Goal: Entertainment & Leisure: Consume media (video, audio)

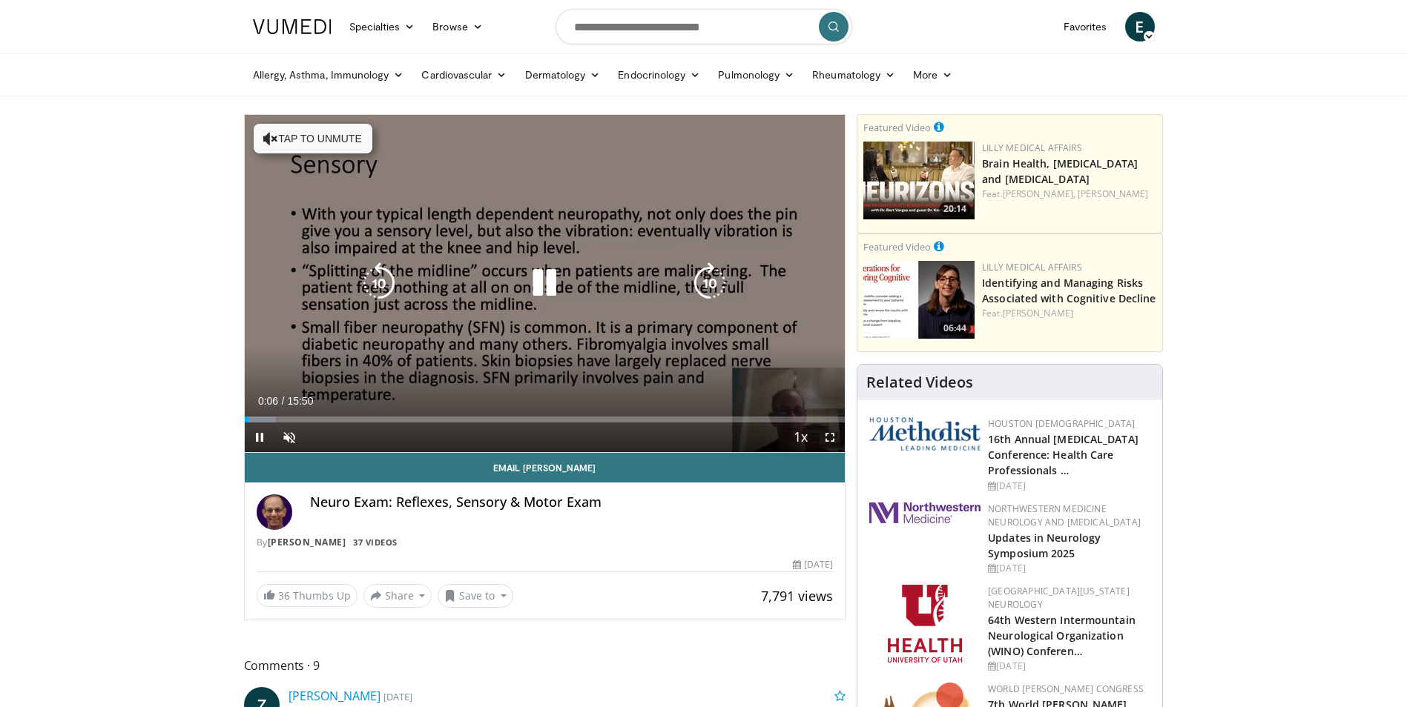
click at [311, 147] on button "Tap to unmute" at bounding box center [313, 139] width 119 height 30
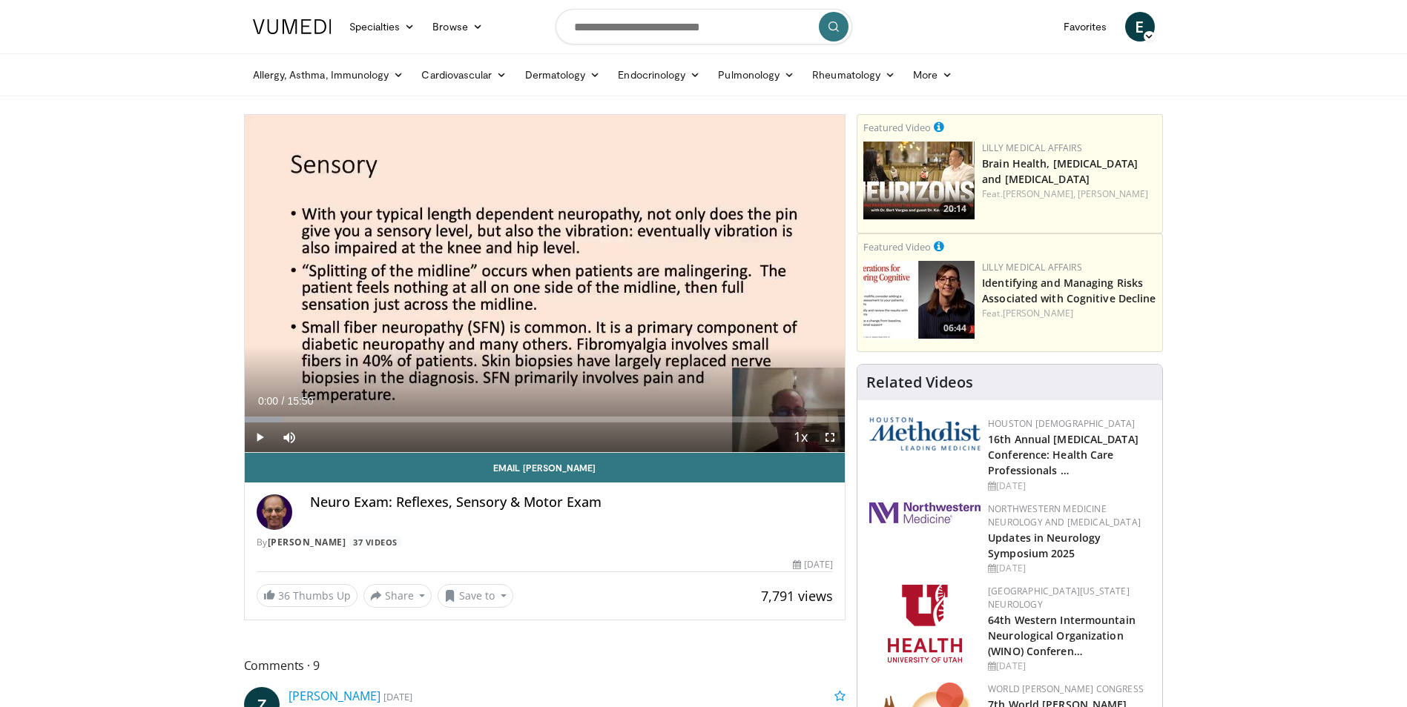
drag, startPoint x: 254, startPoint y: 421, endPoint x: 233, endPoint y: 415, distance: 21.6
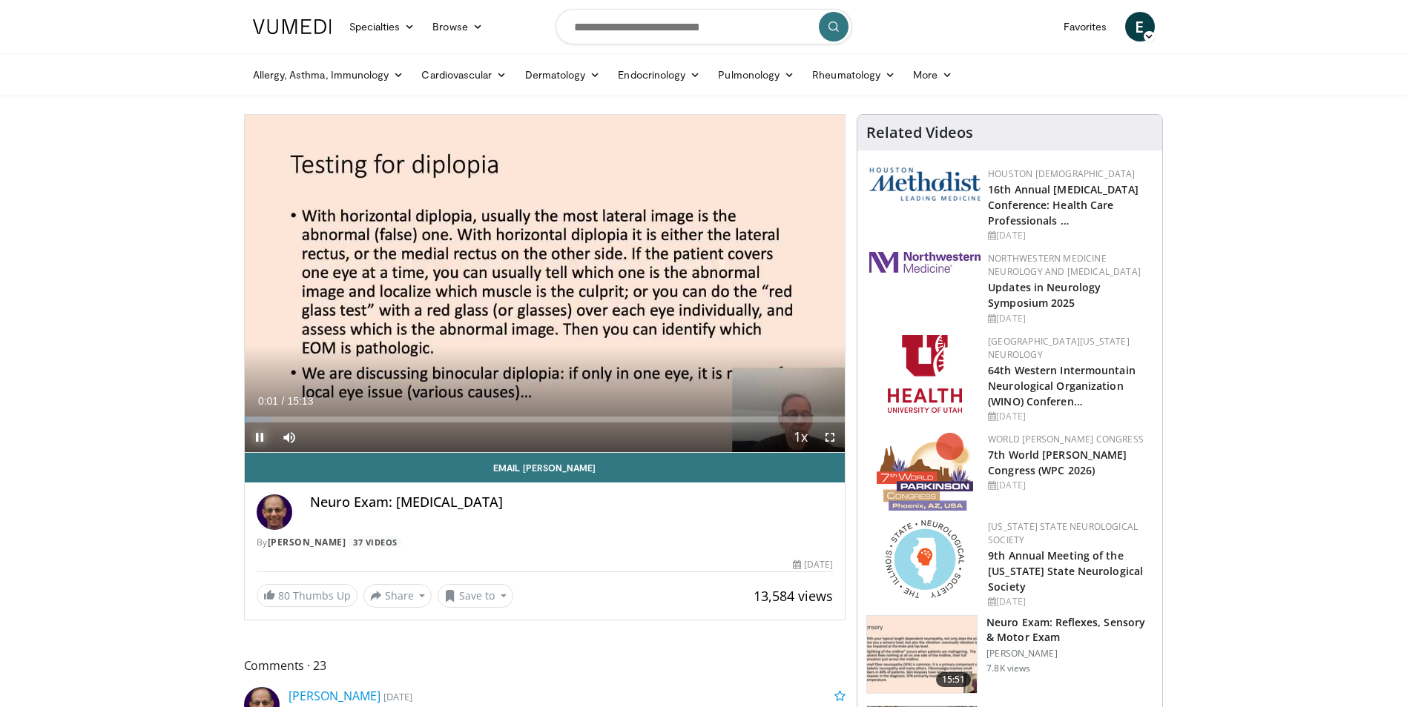
click at [260, 442] on span "Video Player" at bounding box center [260, 438] width 30 height 30
click at [549, 286] on div "10 seconds Tap to unmute" at bounding box center [545, 283] width 601 height 337
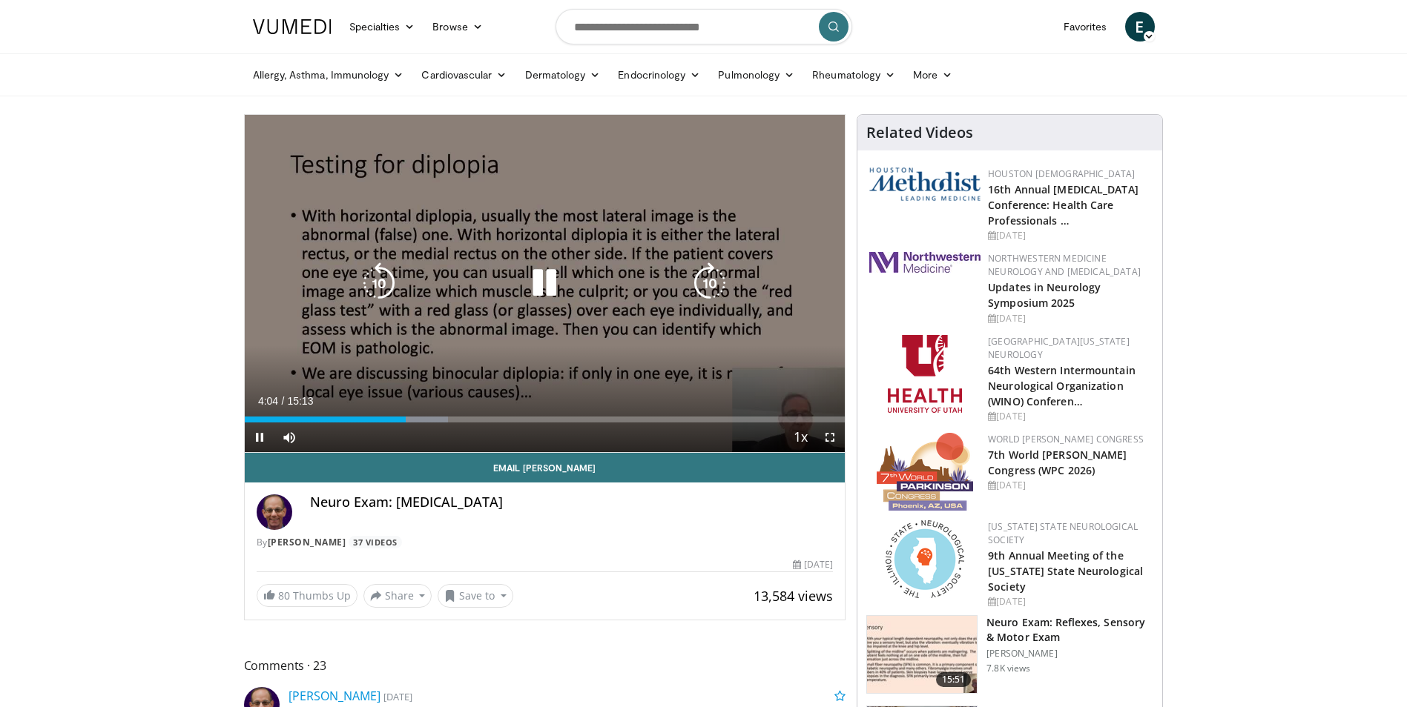
click at [529, 282] on icon "Video Player" at bounding box center [544, 283] width 42 height 42
click at [538, 277] on icon "Video Player" at bounding box center [544, 283] width 42 height 42
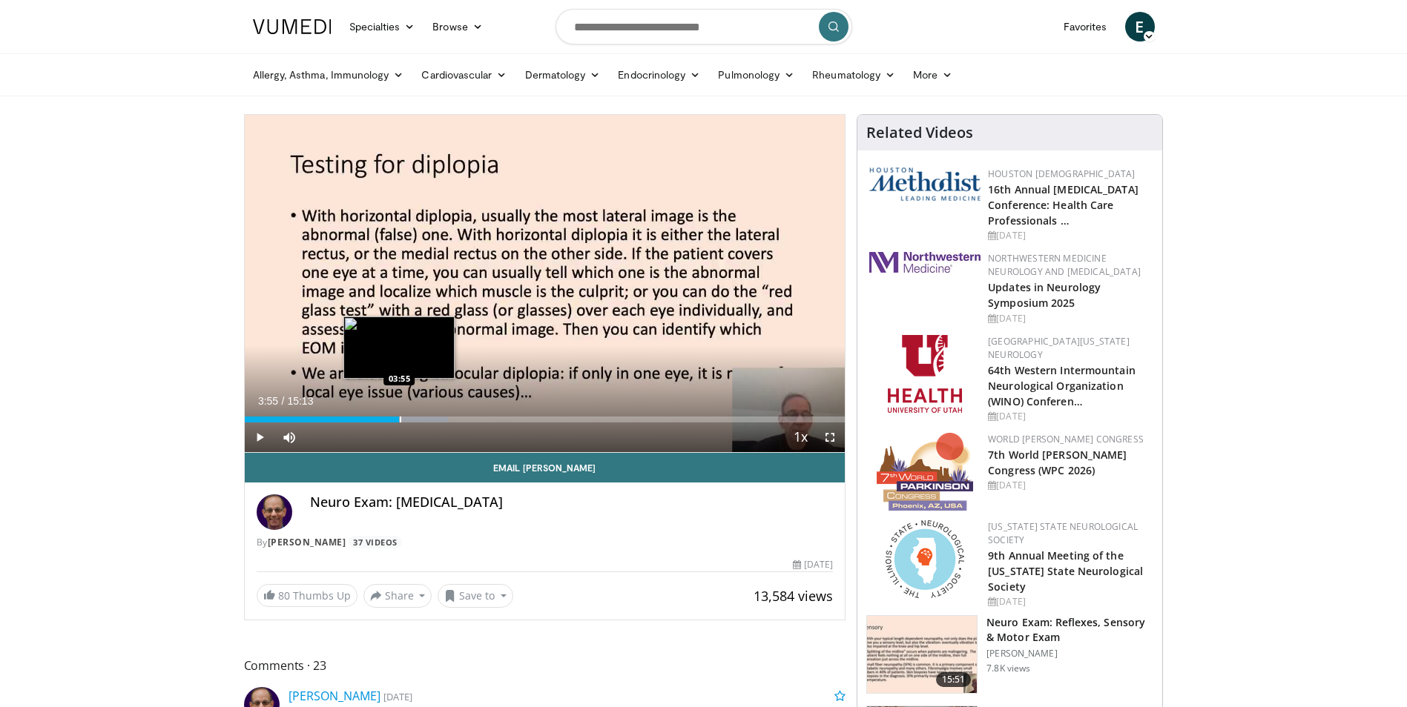
drag, startPoint x: 410, startPoint y: 422, endPoint x: 399, endPoint y: 422, distance: 11.1
click at [400, 422] on div "Progress Bar" at bounding box center [400, 420] width 1 height 6
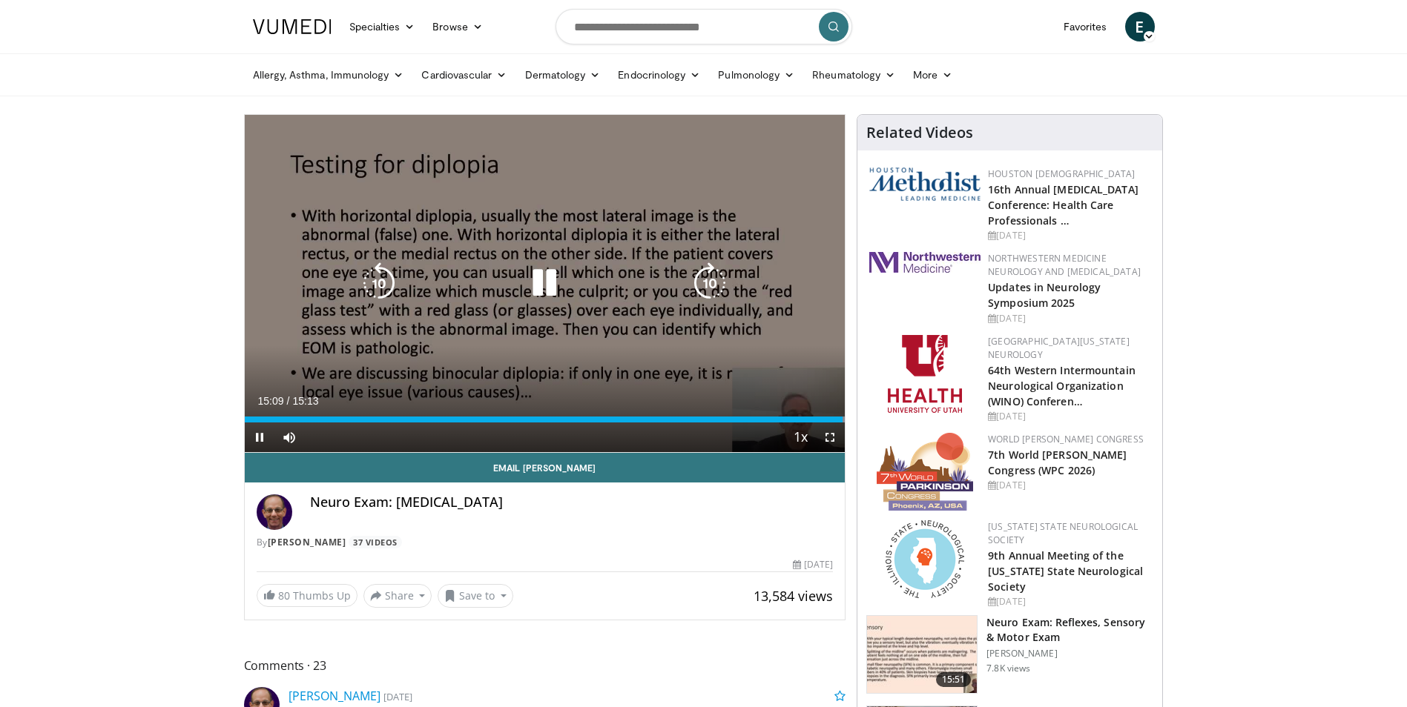
click at [532, 285] on icon "Video Player" at bounding box center [544, 283] width 42 height 42
click at [541, 294] on icon "Video Player" at bounding box center [544, 283] width 42 height 42
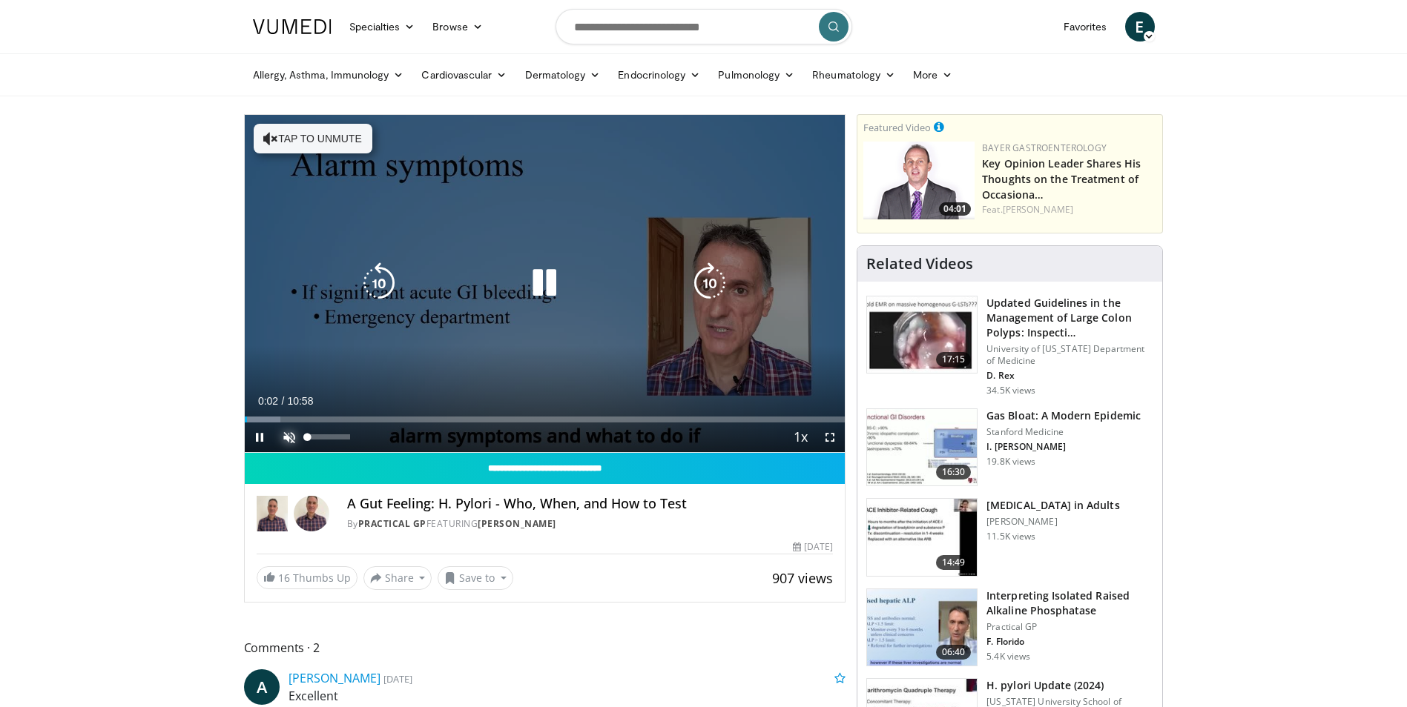
click at [289, 435] on span "Video Player" at bounding box center [289, 438] width 30 height 30
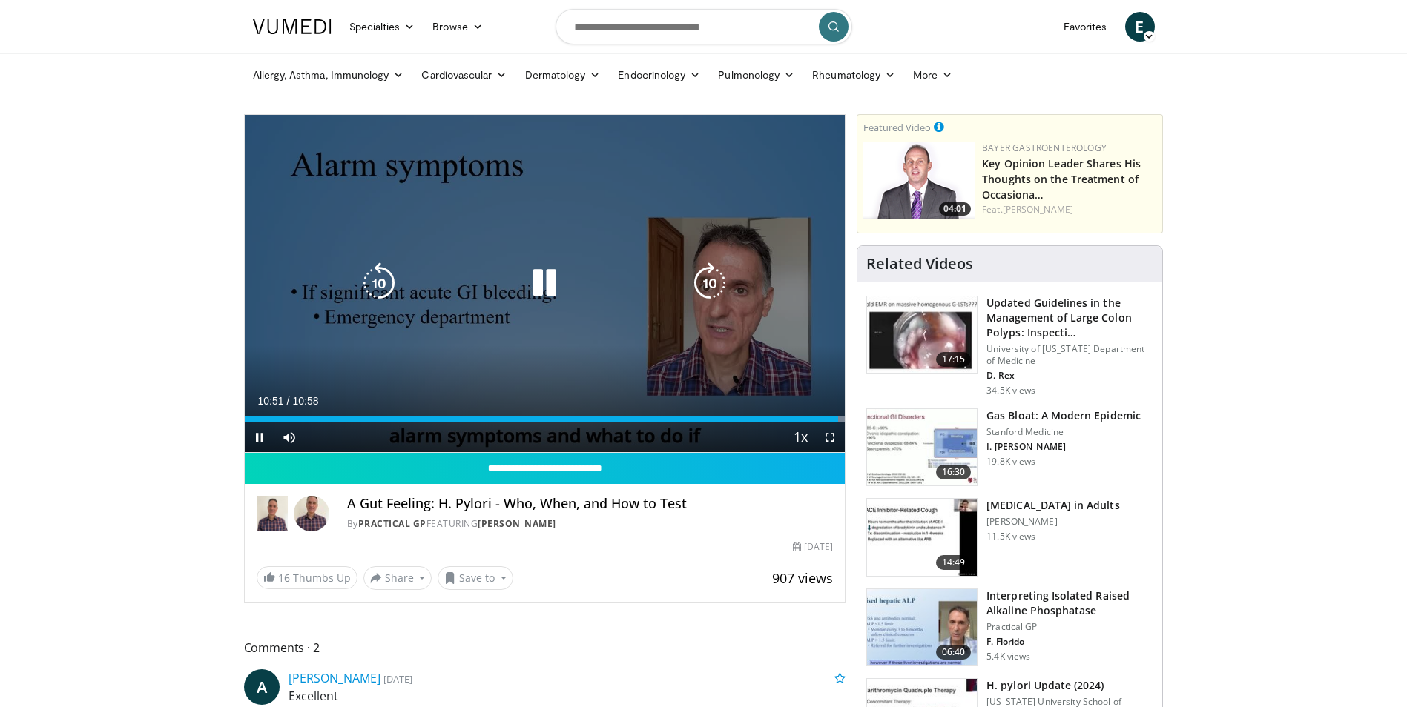
click at [539, 283] on icon "Video Player" at bounding box center [544, 283] width 42 height 42
